Goal: Task Accomplishment & Management: Manage account settings

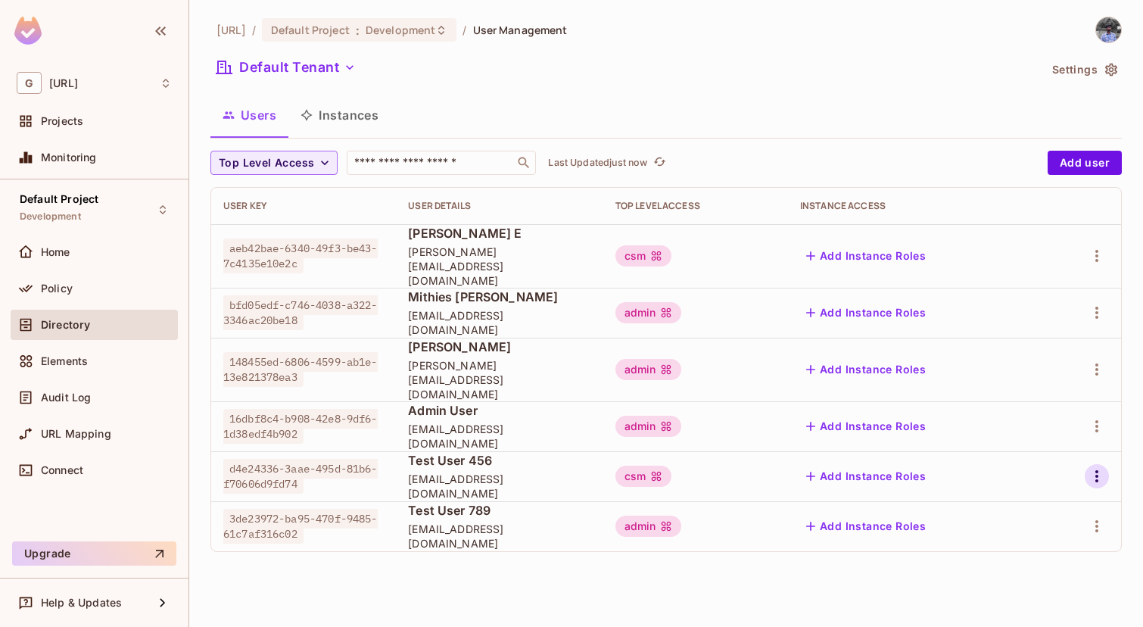
click at [1097, 467] on icon "button" at bounding box center [1096, 476] width 18 height 18
click at [1022, 543] on div "Delete User" at bounding box center [1036, 550] width 60 height 15
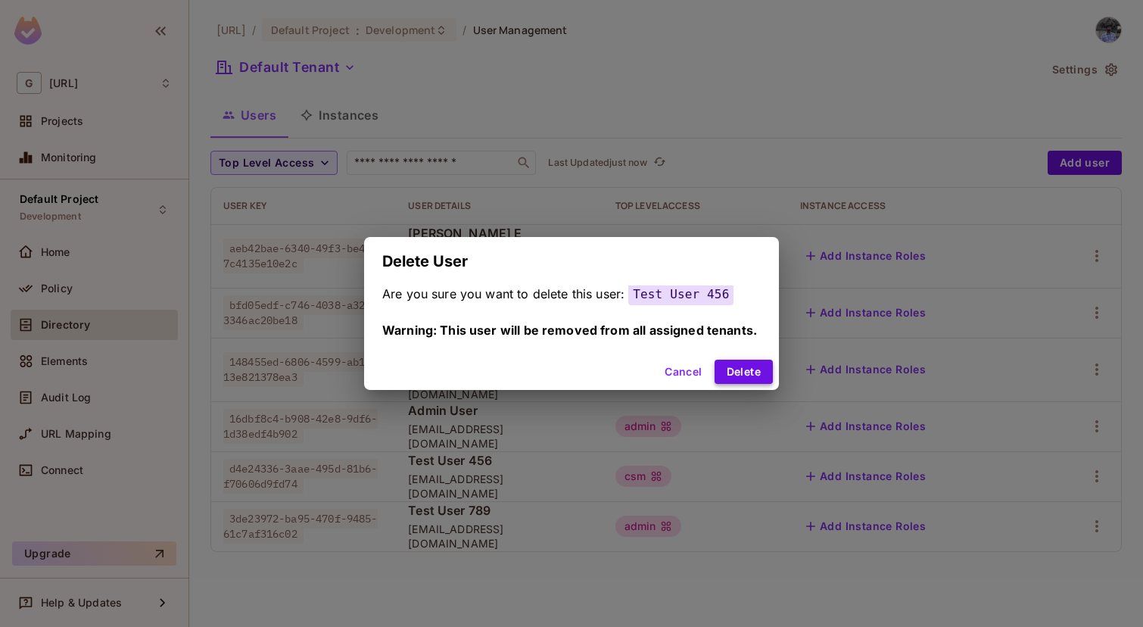
click at [755, 375] on button "Delete" at bounding box center [743, 371] width 58 height 24
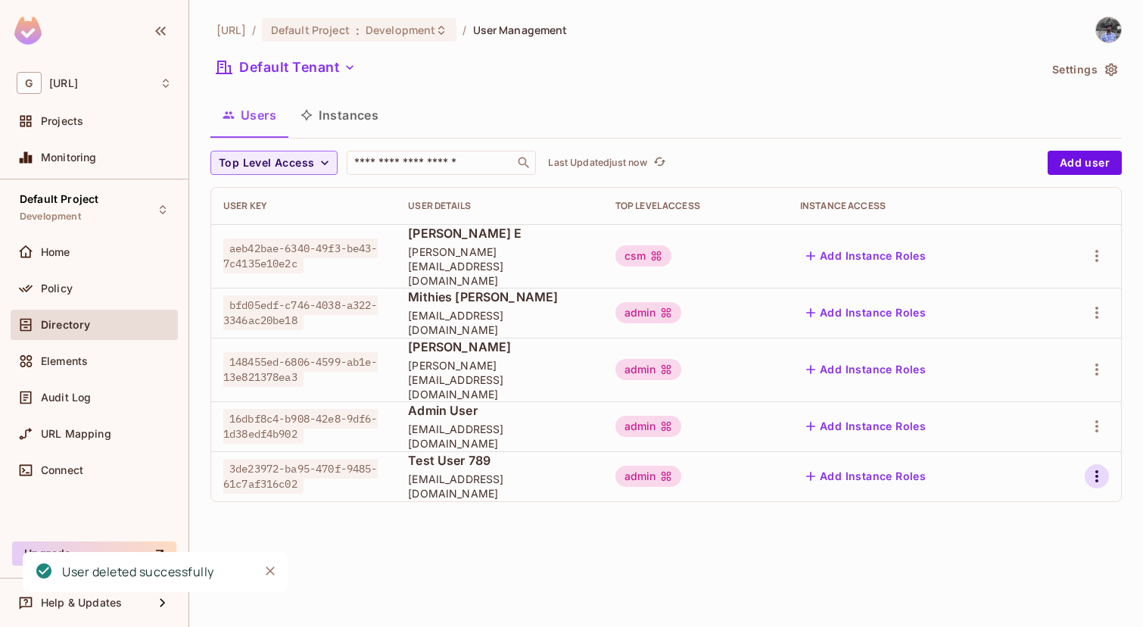
click at [1098, 467] on icon "button" at bounding box center [1096, 476] width 18 height 18
click at [1021, 558] on span "Delete User" at bounding box center [1036, 550] width 69 height 24
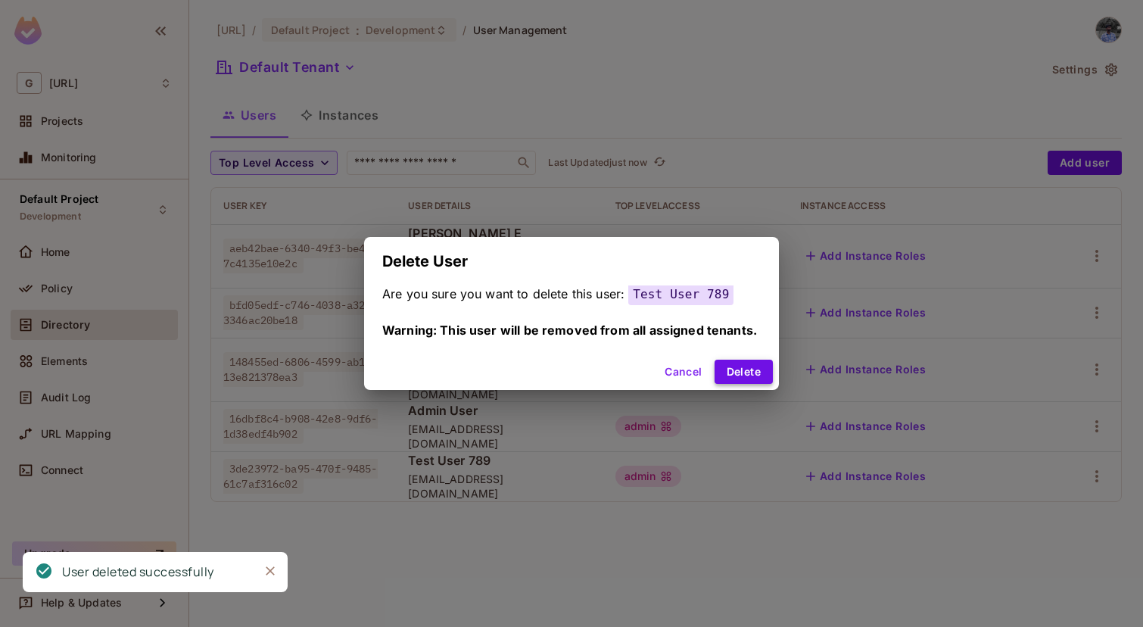
click at [732, 359] on button "Delete" at bounding box center [743, 371] width 58 height 24
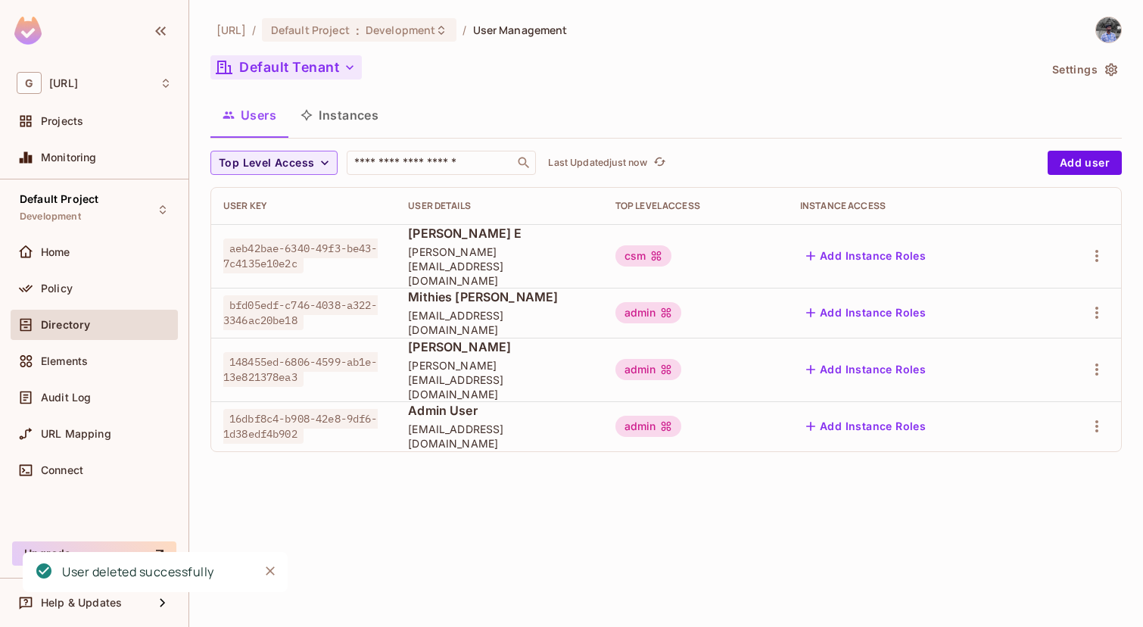
click at [297, 62] on button "Default Tenant" at bounding box center [285, 67] width 151 height 24
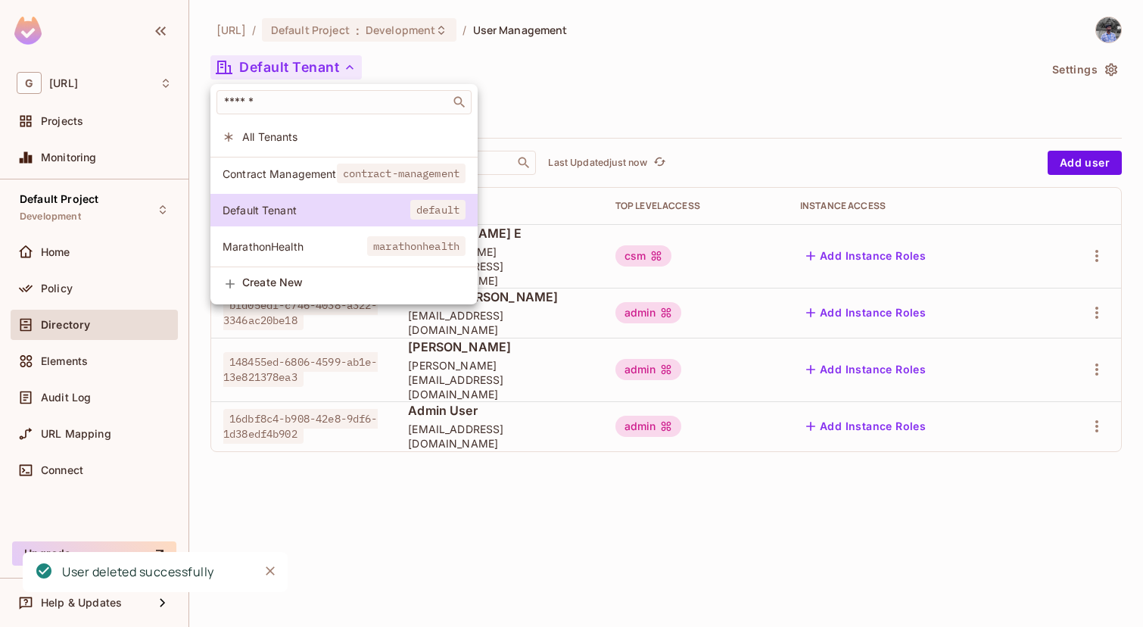
click at [285, 171] on span "Contract Management" at bounding box center [279, 173] width 114 height 14
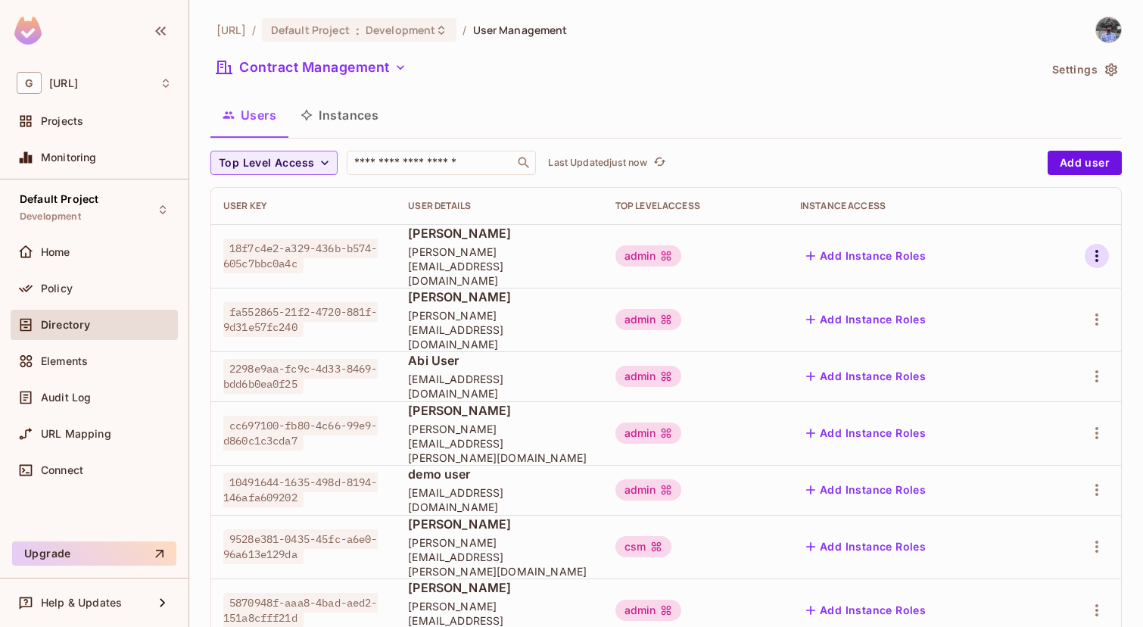
click at [1096, 250] on icon "button" at bounding box center [1096, 256] width 3 height 12
click at [1012, 338] on span "Delete User" at bounding box center [1036, 350] width 69 height 24
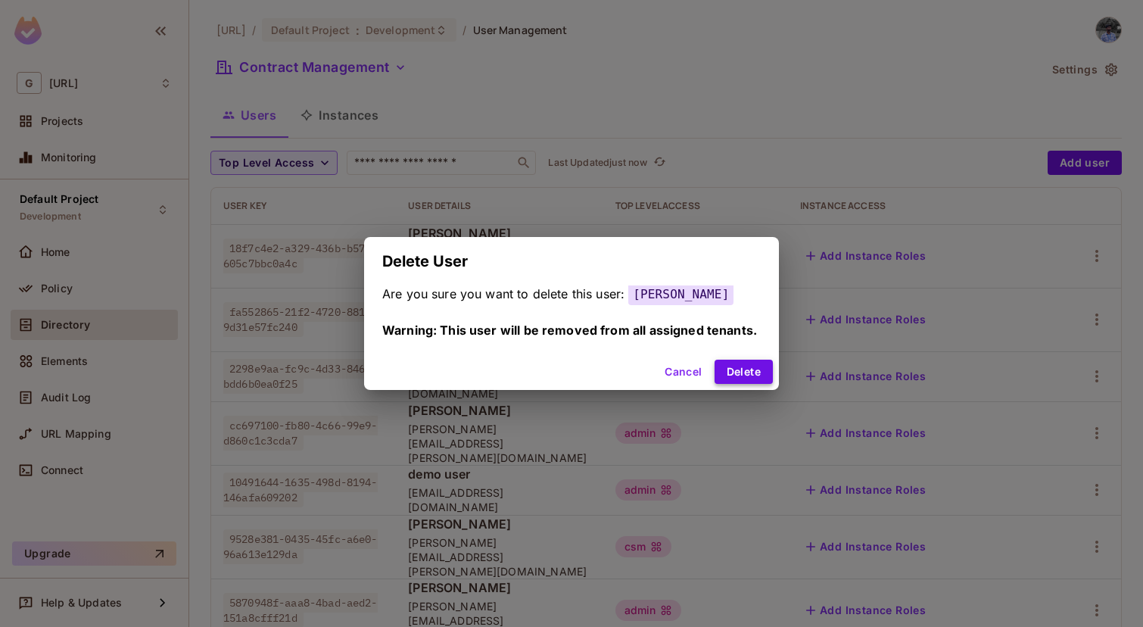
click at [751, 367] on button "Delete" at bounding box center [743, 371] width 58 height 24
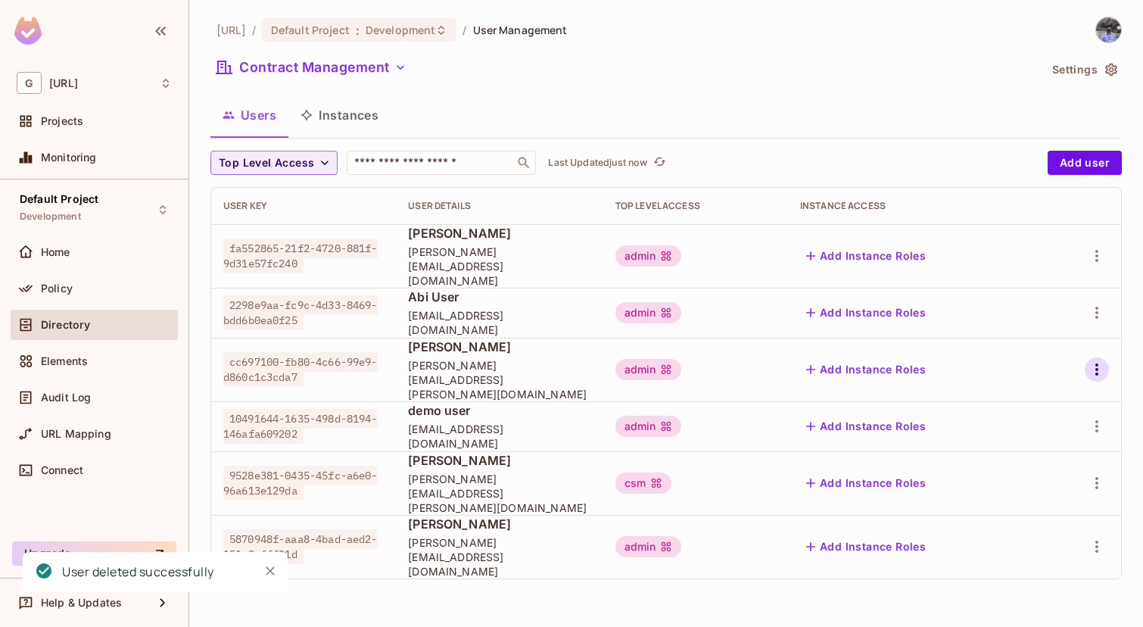
click at [1097, 363] on icon "button" at bounding box center [1096, 369] width 3 height 12
click at [1017, 459] on span "Delete User" at bounding box center [1036, 450] width 69 height 24
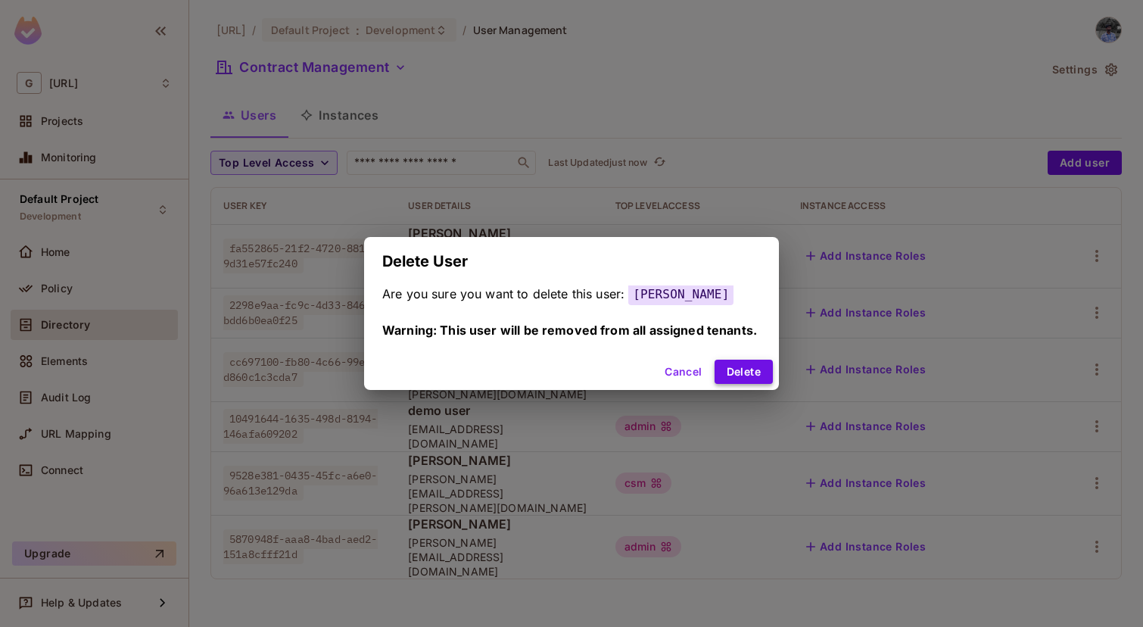
click at [754, 361] on button "Delete" at bounding box center [743, 371] width 58 height 24
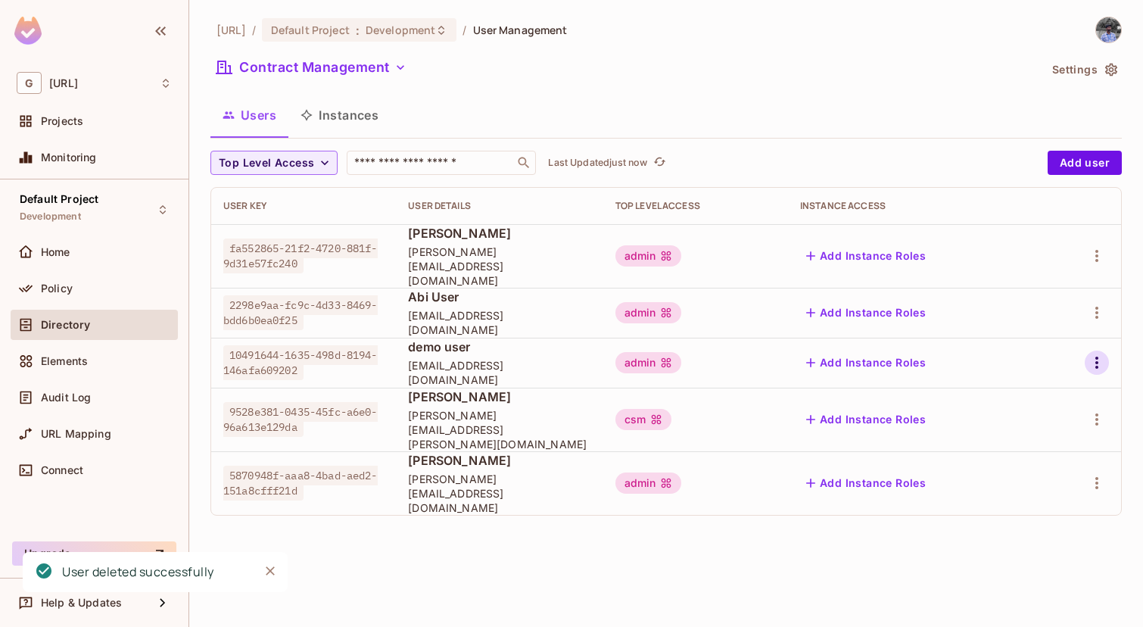
click at [1092, 353] on icon "button" at bounding box center [1096, 362] width 18 height 18
click at [1016, 443] on div "Delete User" at bounding box center [1036, 450] width 60 height 15
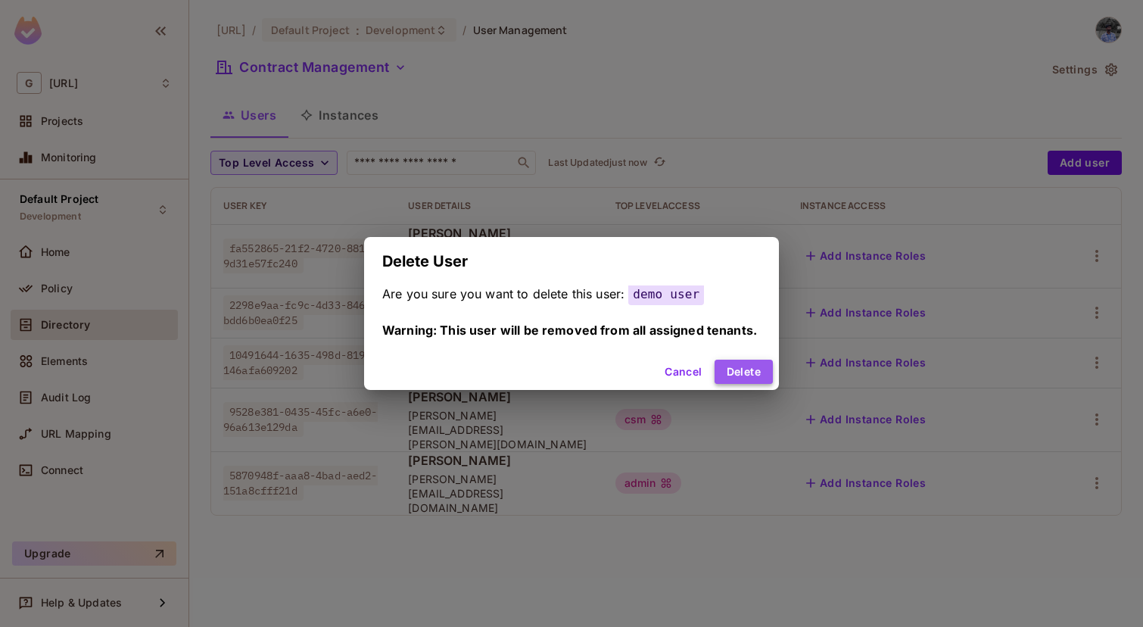
click at [754, 372] on button "Delete" at bounding box center [743, 371] width 58 height 24
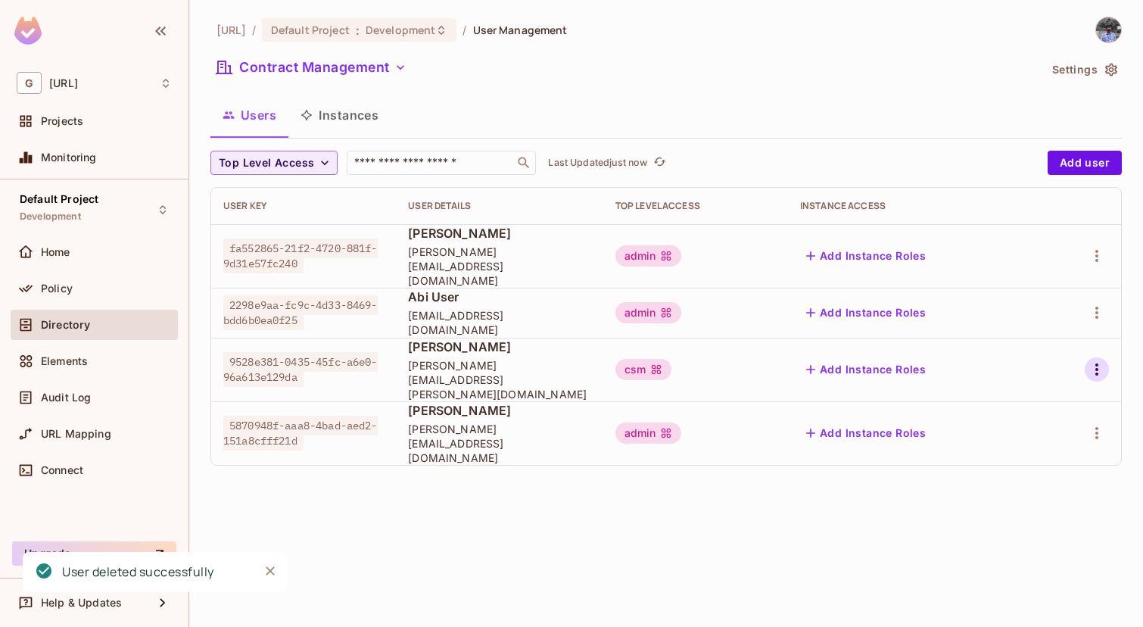
click at [1092, 360] on icon "button" at bounding box center [1096, 369] width 18 height 18
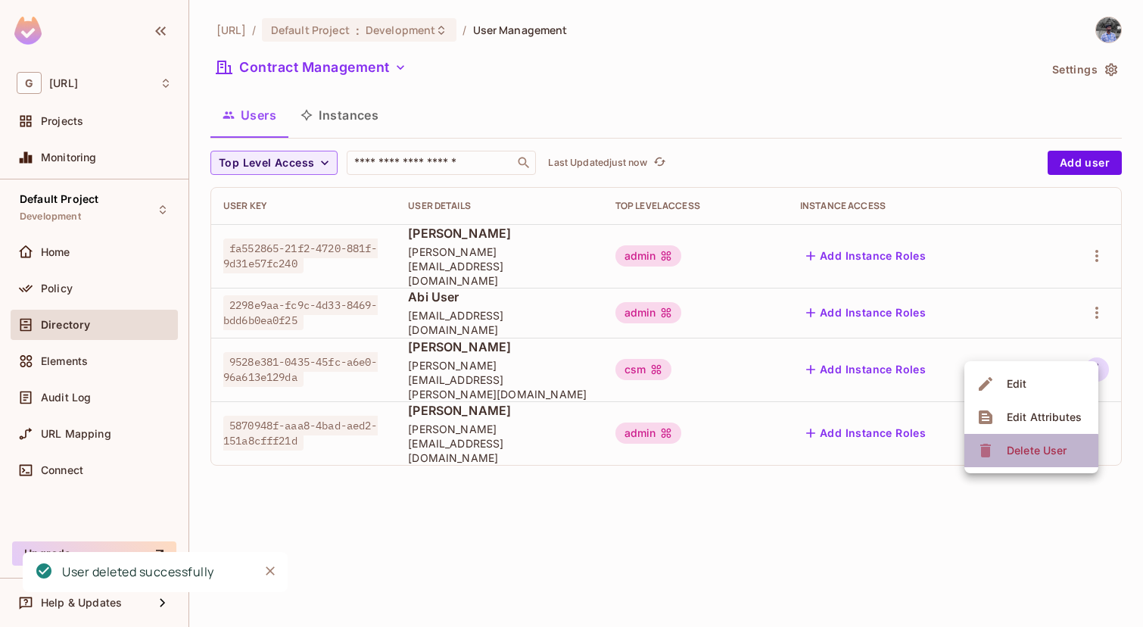
click at [1014, 451] on div "Delete User" at bounding box center [1036, 450] width 60 height 15
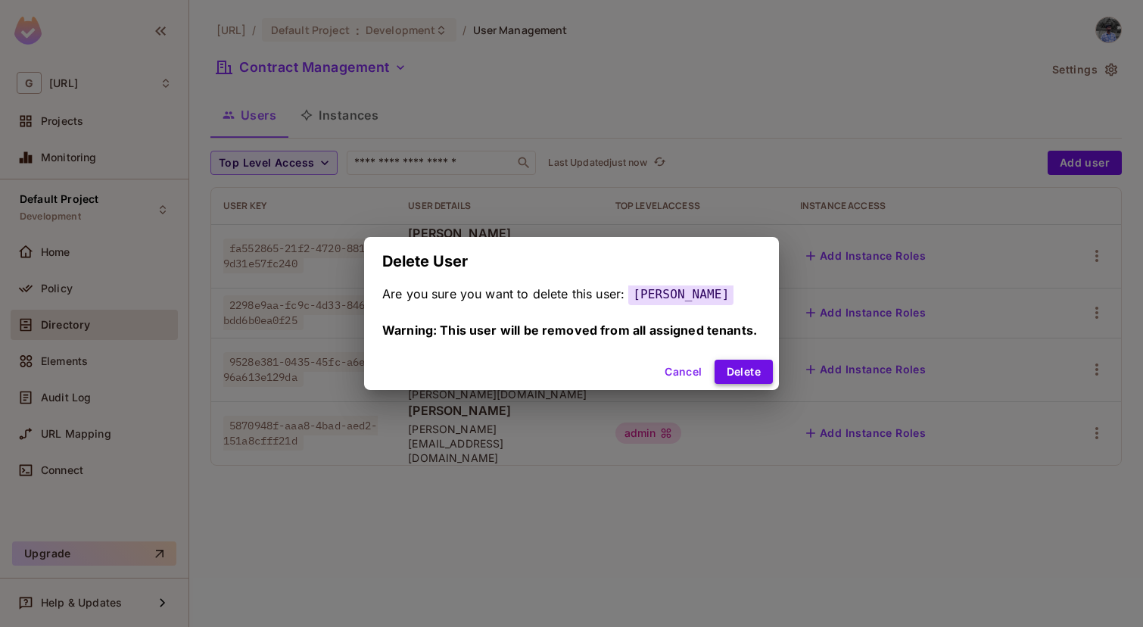
click at [757, 381] on button "Delete" at bounding box center [743, 371] width 58 height 24
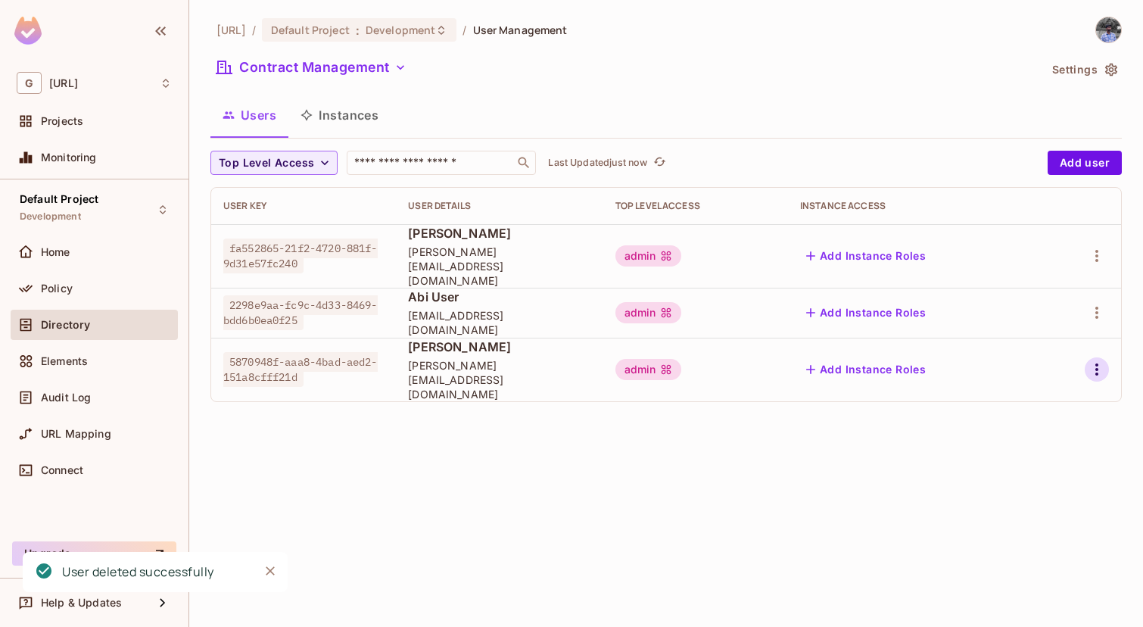
click at [1095, 360] on icon "button" at bounding box center [1096, 369] width 18 height 18
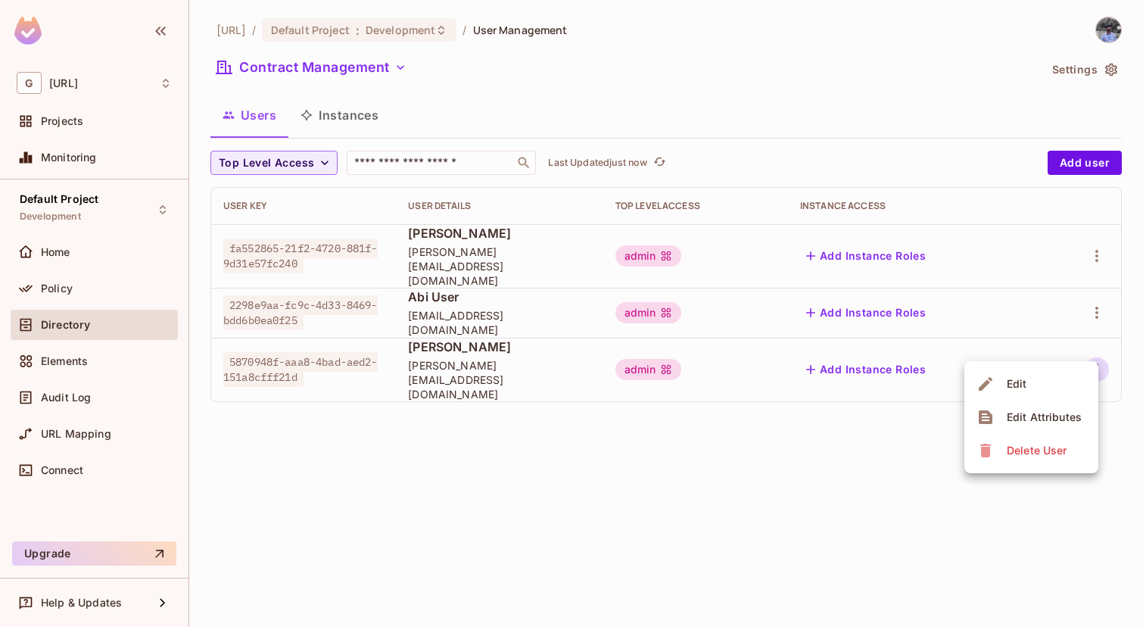
click at [1006, 445] on div "Delete User" at bounding box center [1036, 450] width 60 height 15
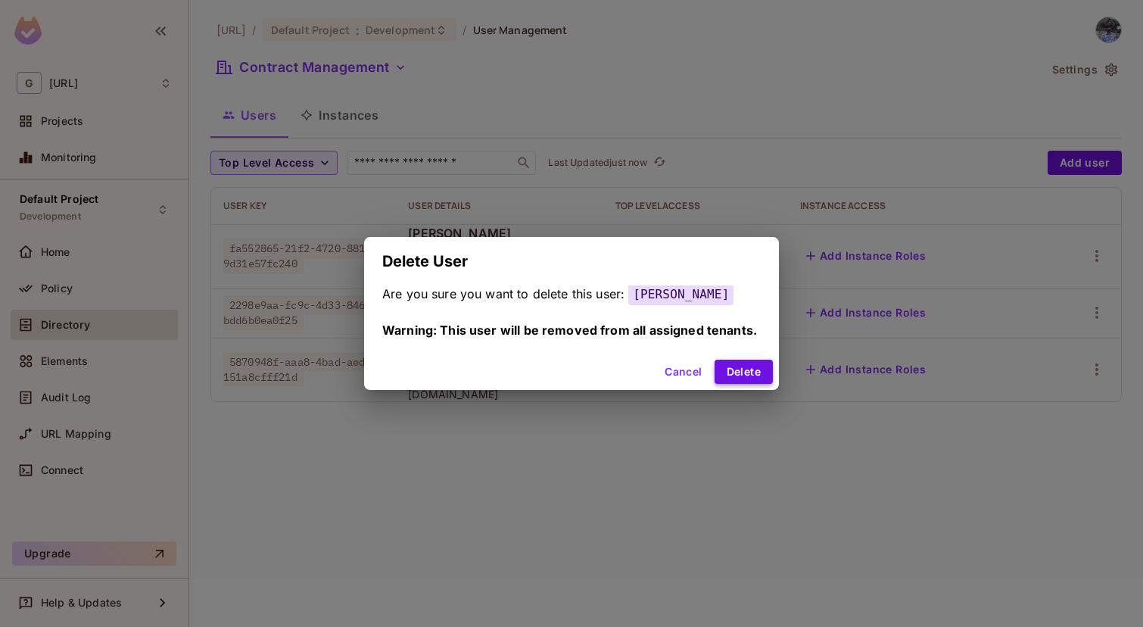
click at [754, 363] on button "Delete" at bounding box center [743, 371] width 58 height 24
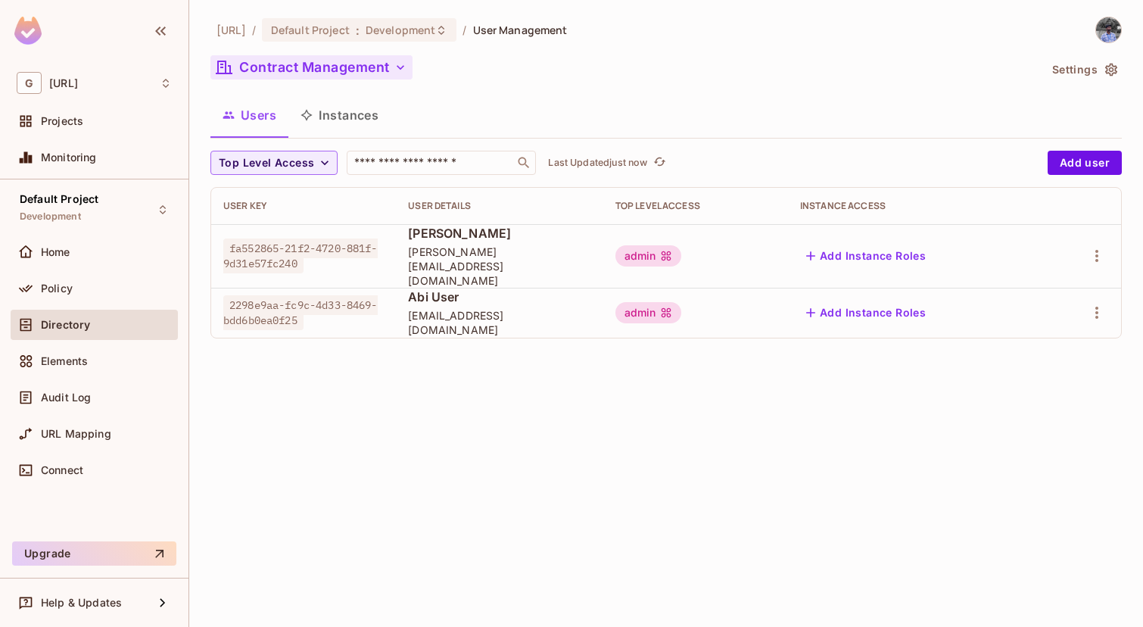
click at [334, 77] on button "Contract Management" at bounding box center [311, 67] width 202 height 24
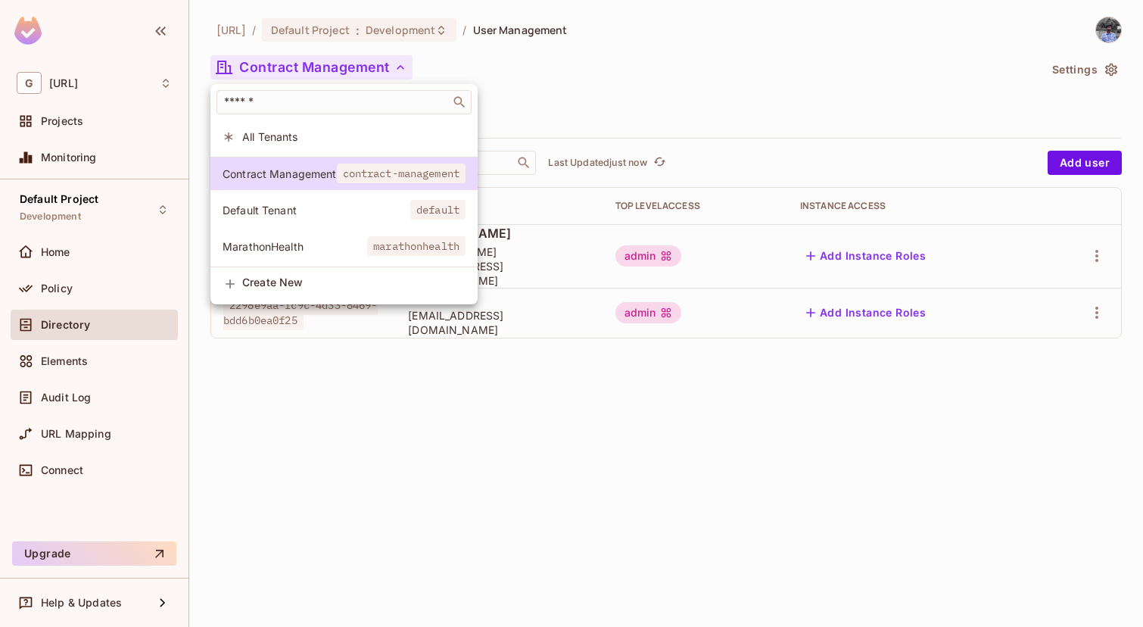
click at [298, 209] on span "Default Tenant" at bounding box center [316, 210] width 188 height 14
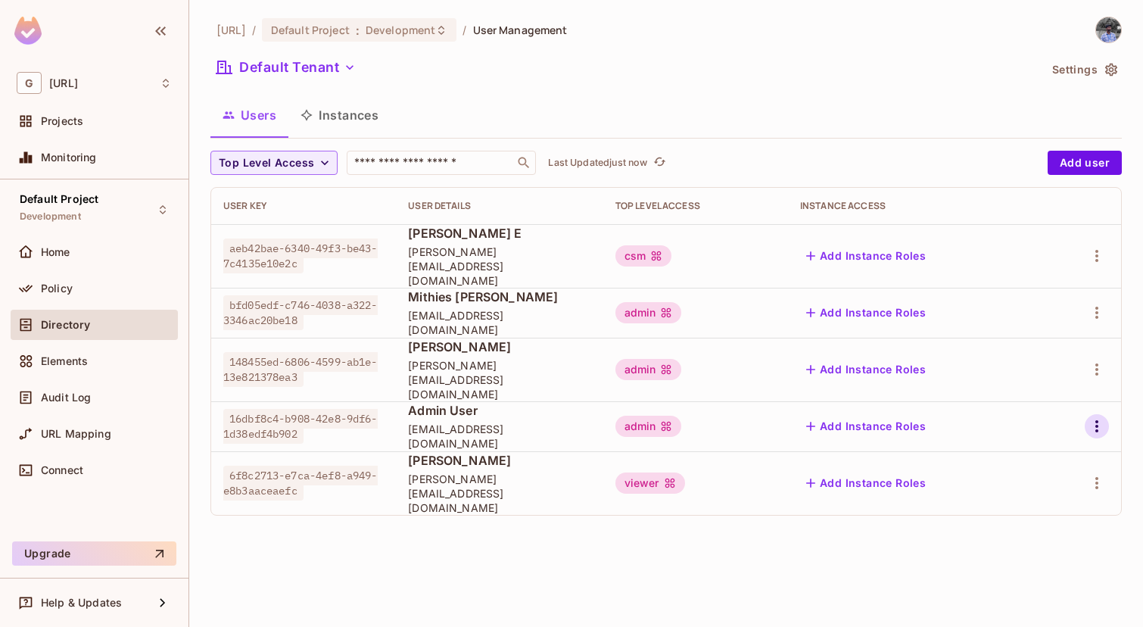
click at [1104, 417] on icon "button" at bounding box center [1096, 426] width 18 height 18
click at [1022, 502] on div "Delete User" at bounding box center [1036, 500] width 60 height 15
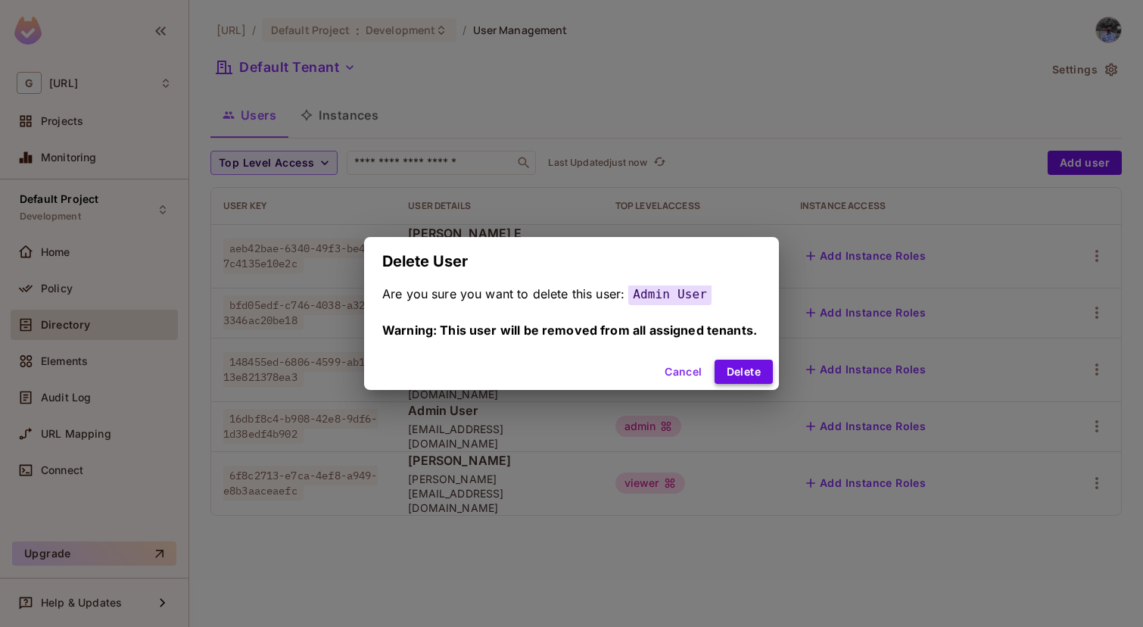
click at [746, 364] on button "Delete" at bounding box center [743, 371] width 58 height 24
